Goal: Information Seeking & Learning: Find specific page/section

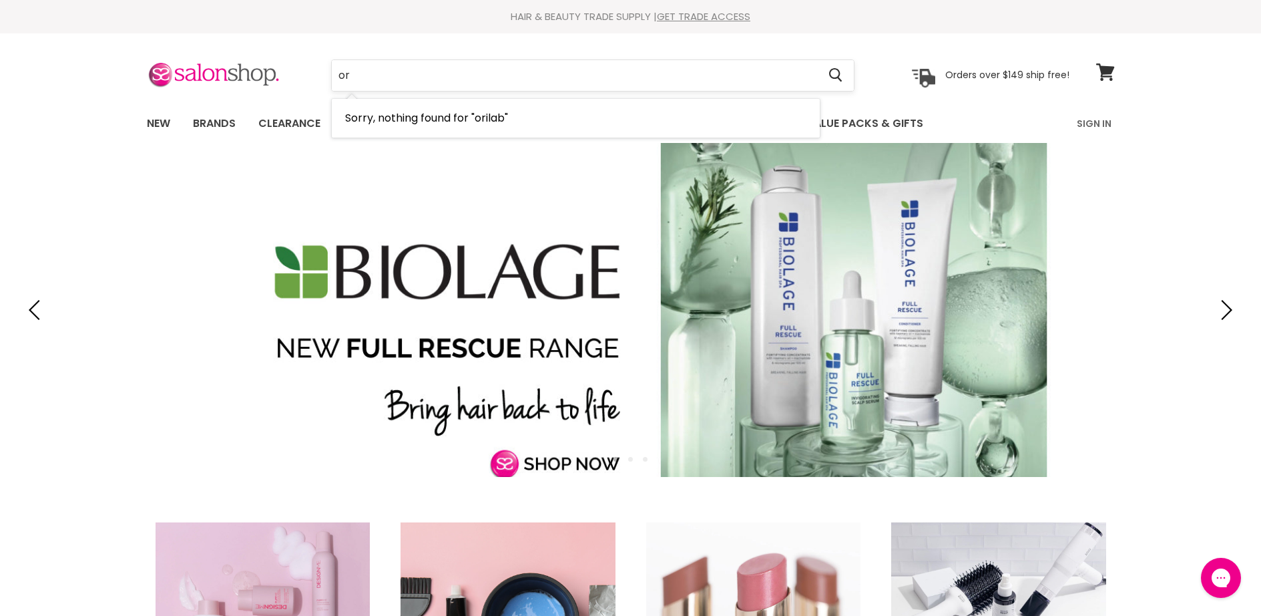
type input "o"
type input "nak"
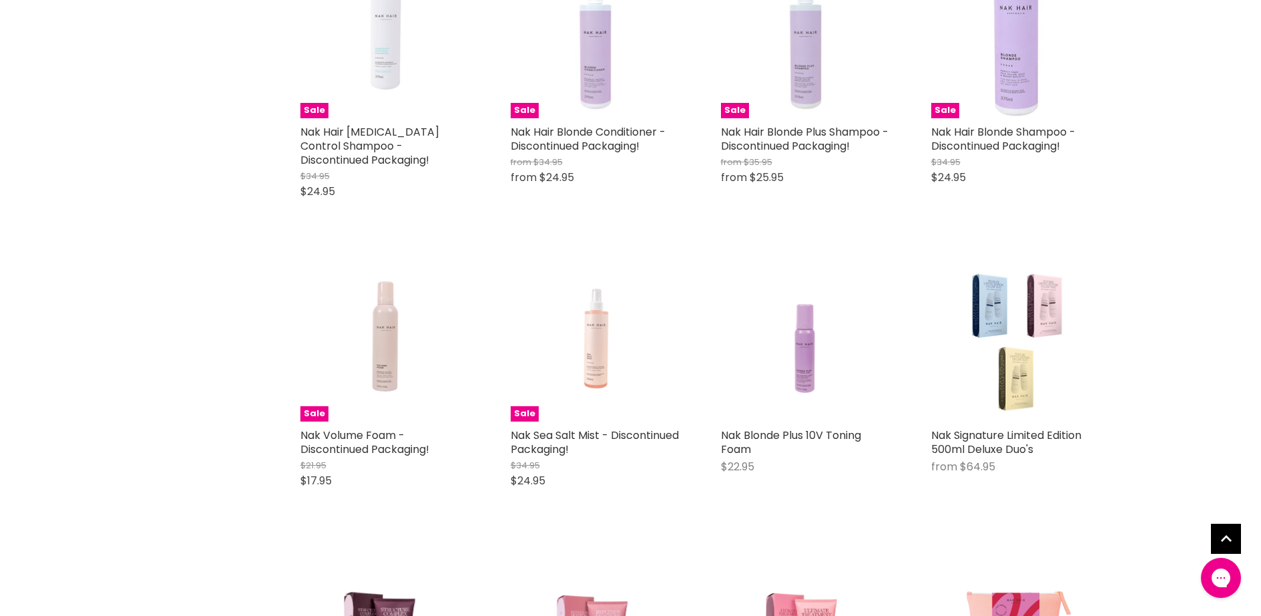
scroll to position [4073, 0]
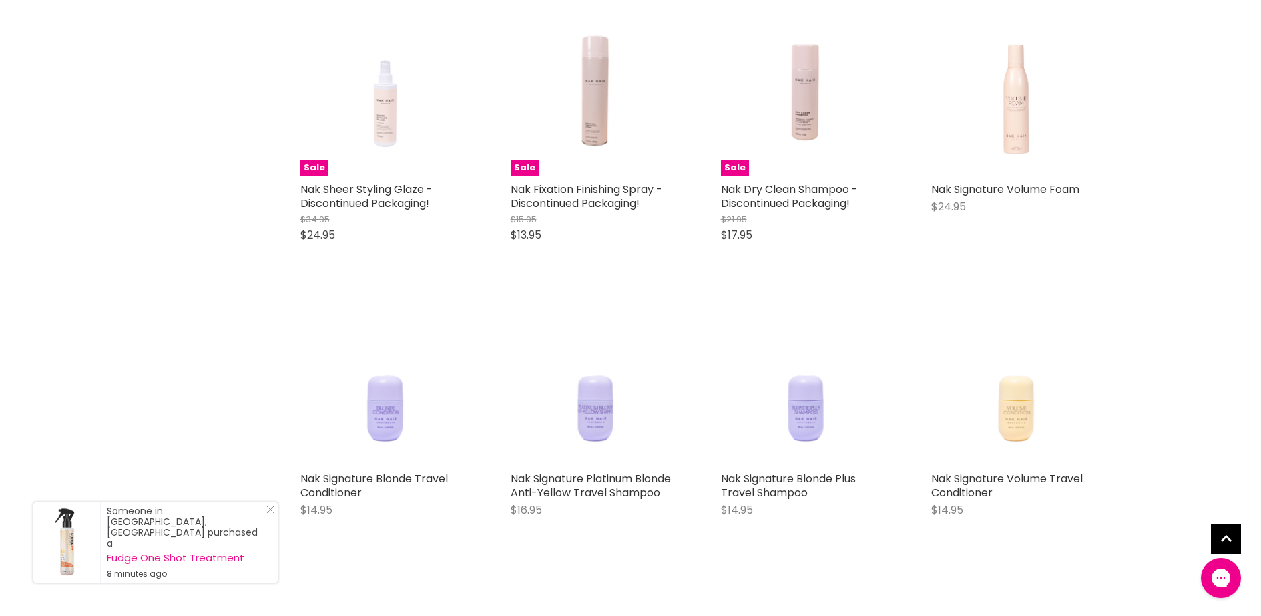
scroll to position [5743, 0]
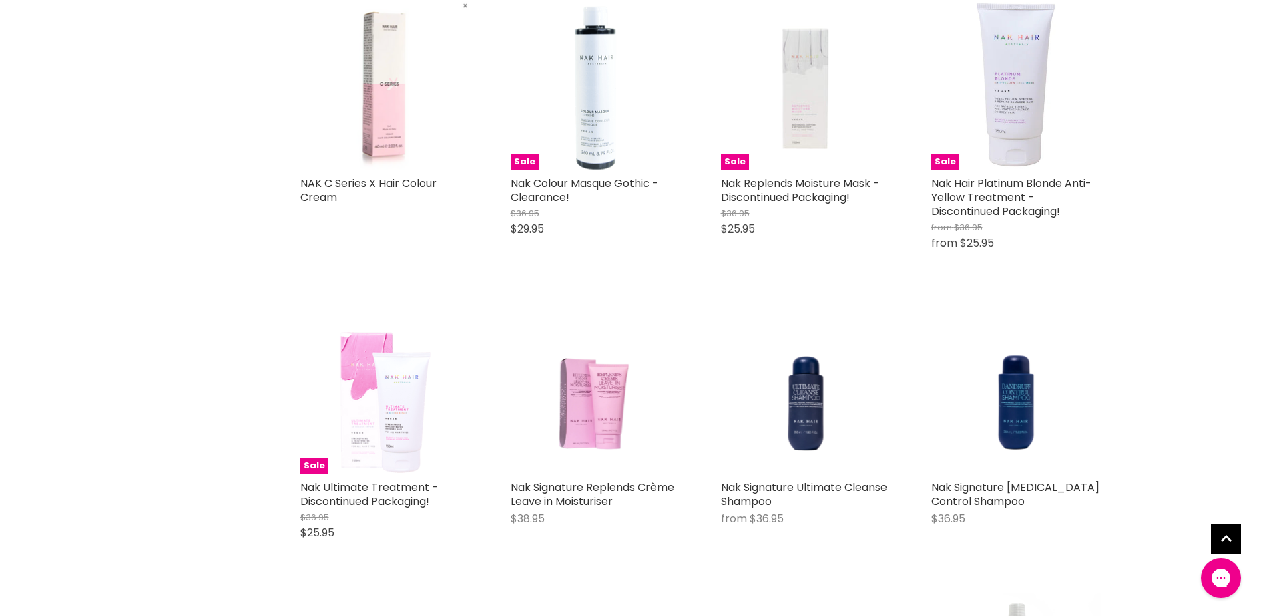
scroll to position [7813, 0]
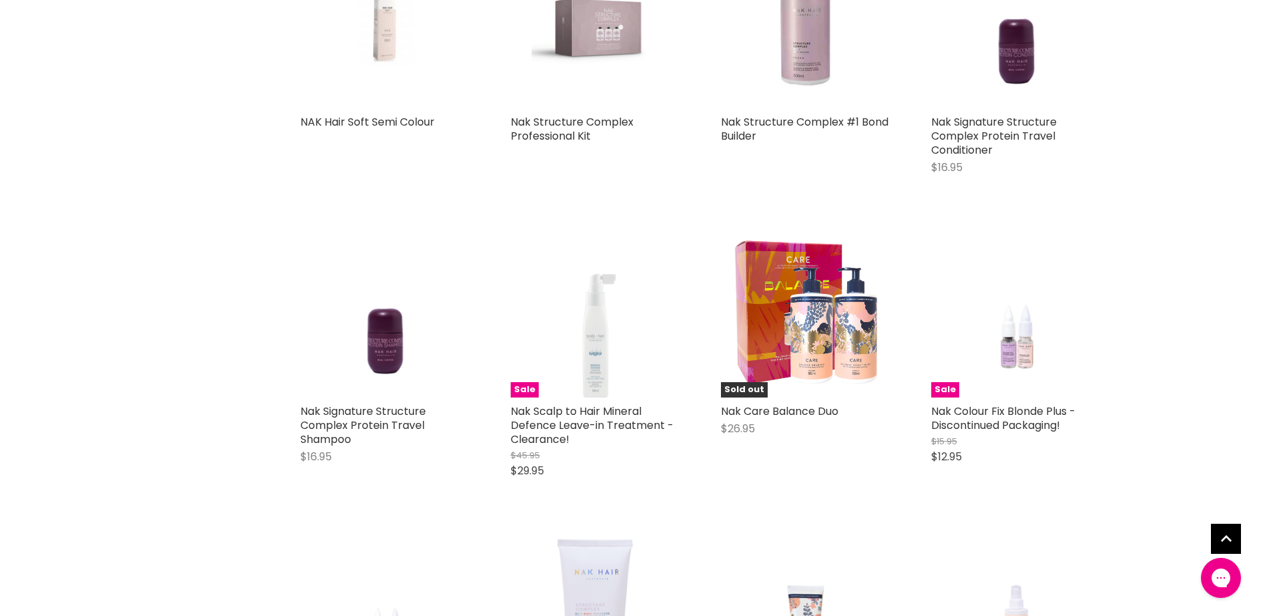
scroll to position [9950, 0]
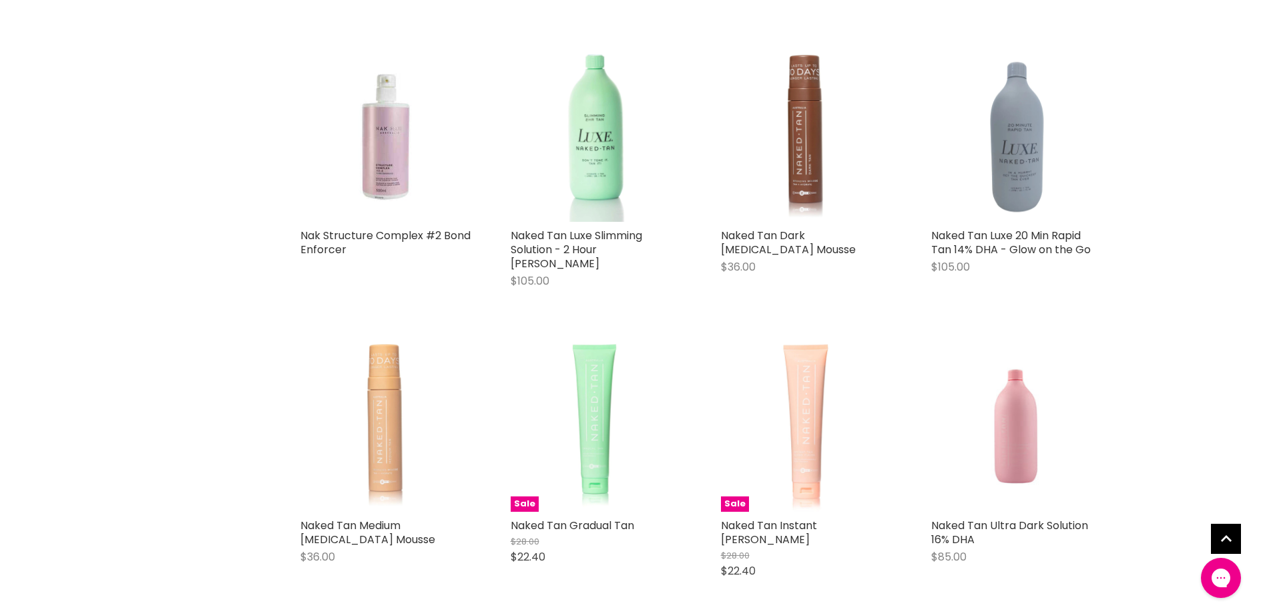
scroll to position [10951, 0]
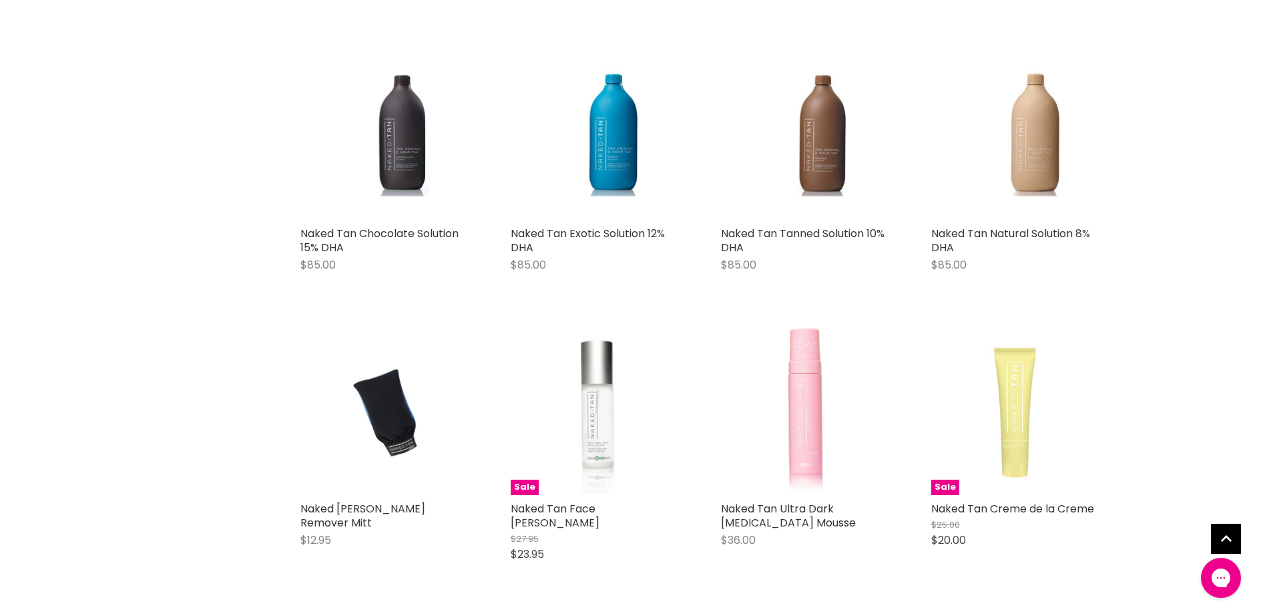
scroll to position [11152, 0]
